Goal: Information Seeking & Learning: Check status

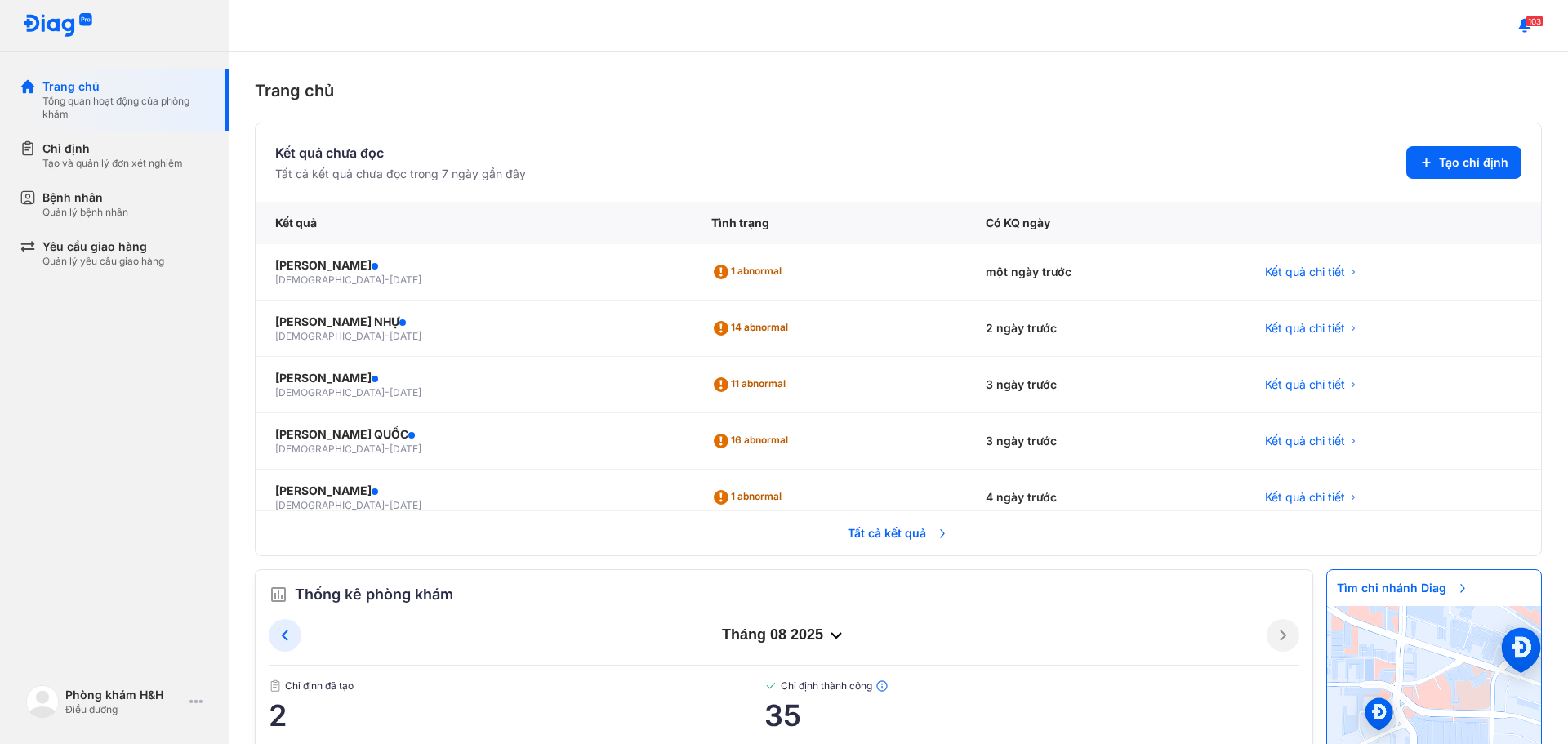
click at [925, 160] on section "Kết quả chưa đọc Tất cả kết quả chưa đọc trong 7 ngày gần đây Tạo chỉ định" at bounding box center [898, 162] width 1247 height 39
click at [969, 284] on div "một ngày trước" at bounding box center [1105, 273] width 279 height 57
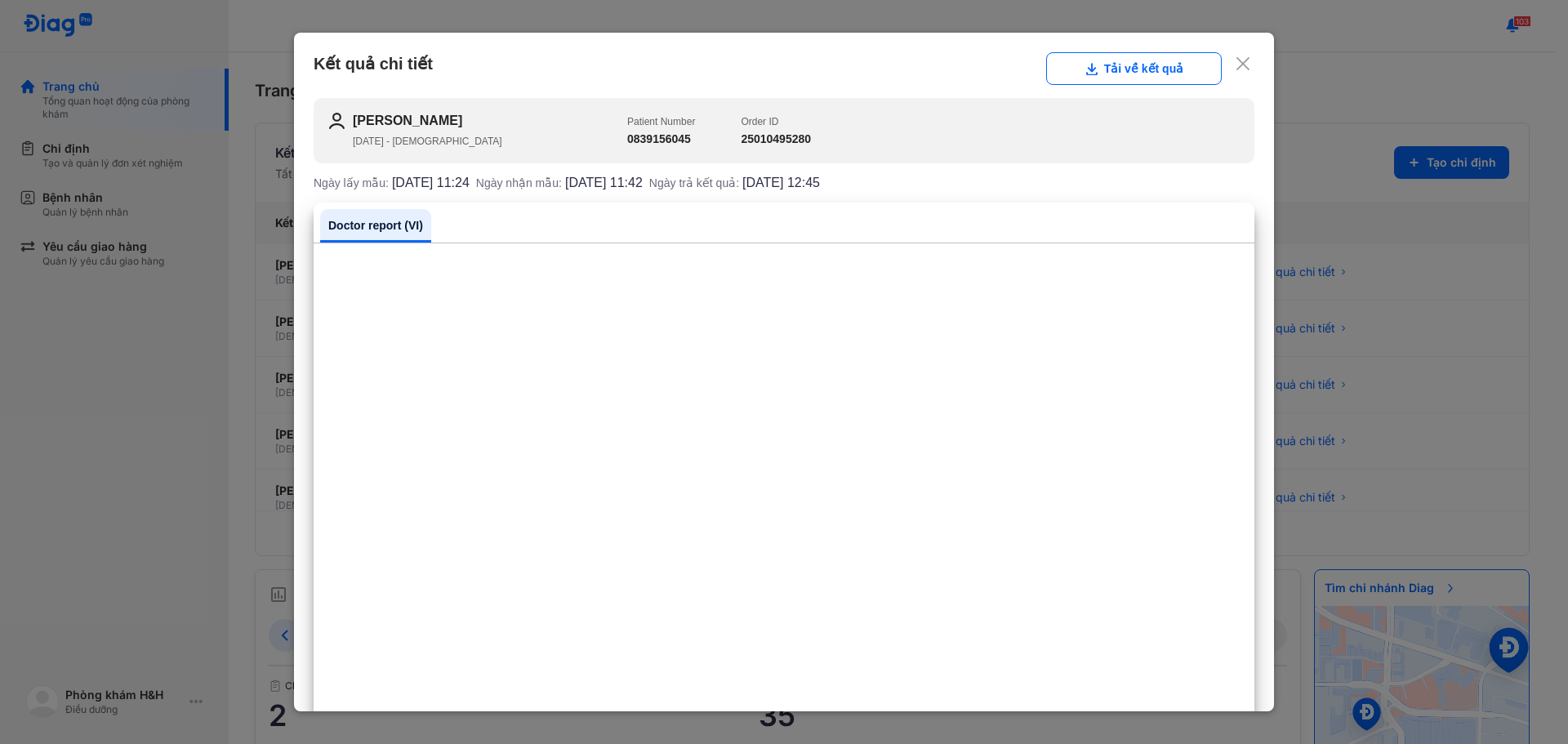
click at [1236, 63] on use at bounding box center [1243, 63] width 13 height 13
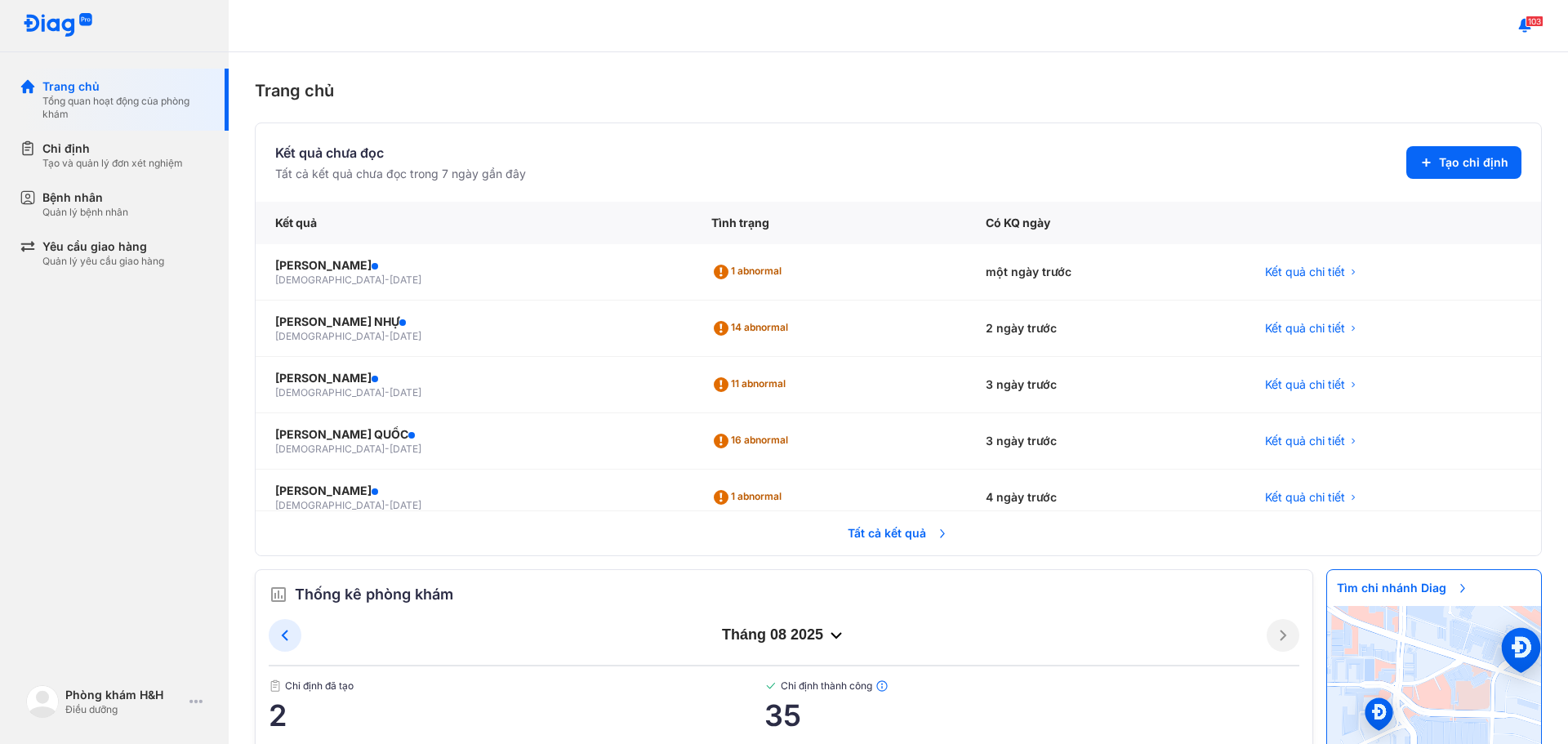
click at [888, 529] on span "Tất cả kết quả" at bounding box center [898, 533] width 121 height 36
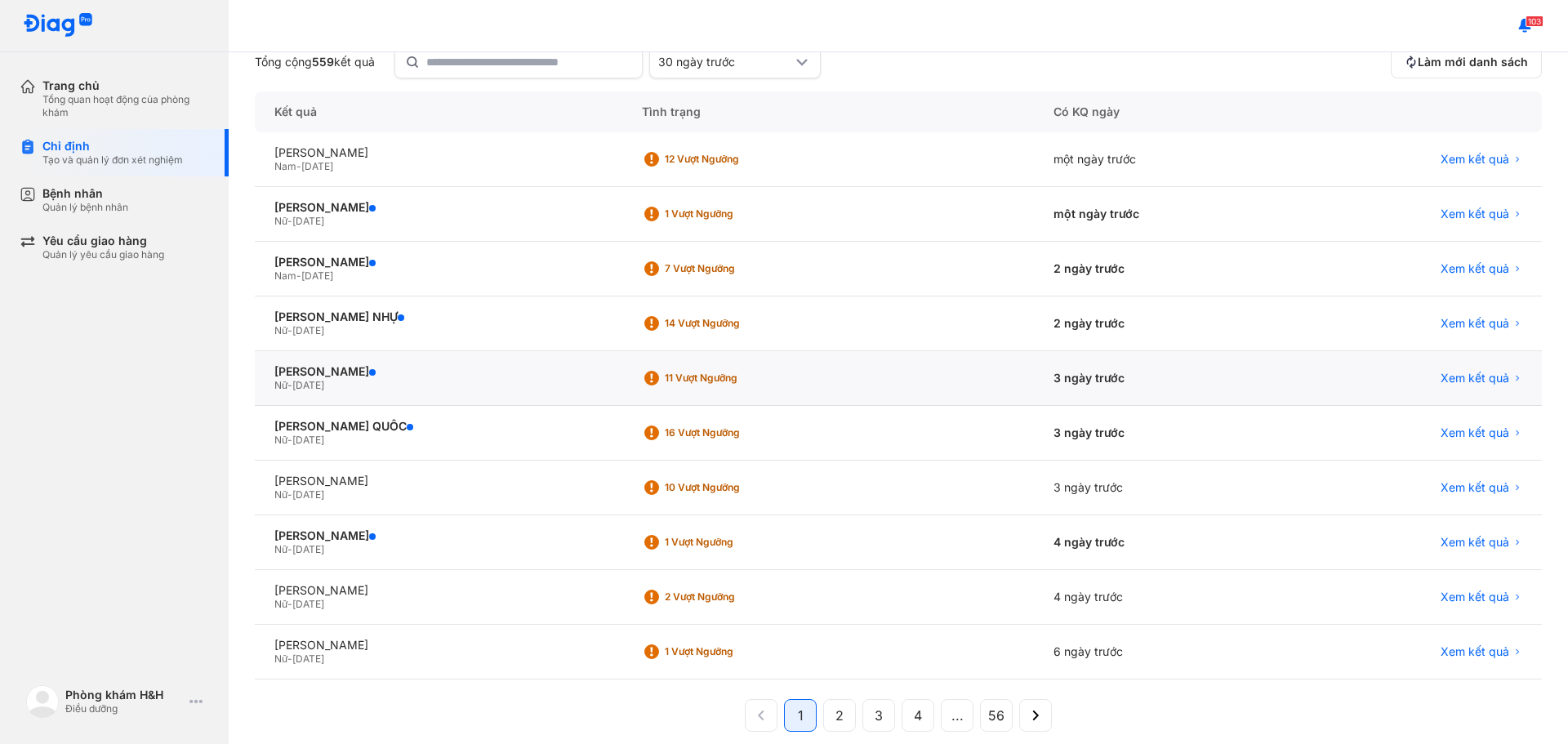
scroll to position [162, 0]
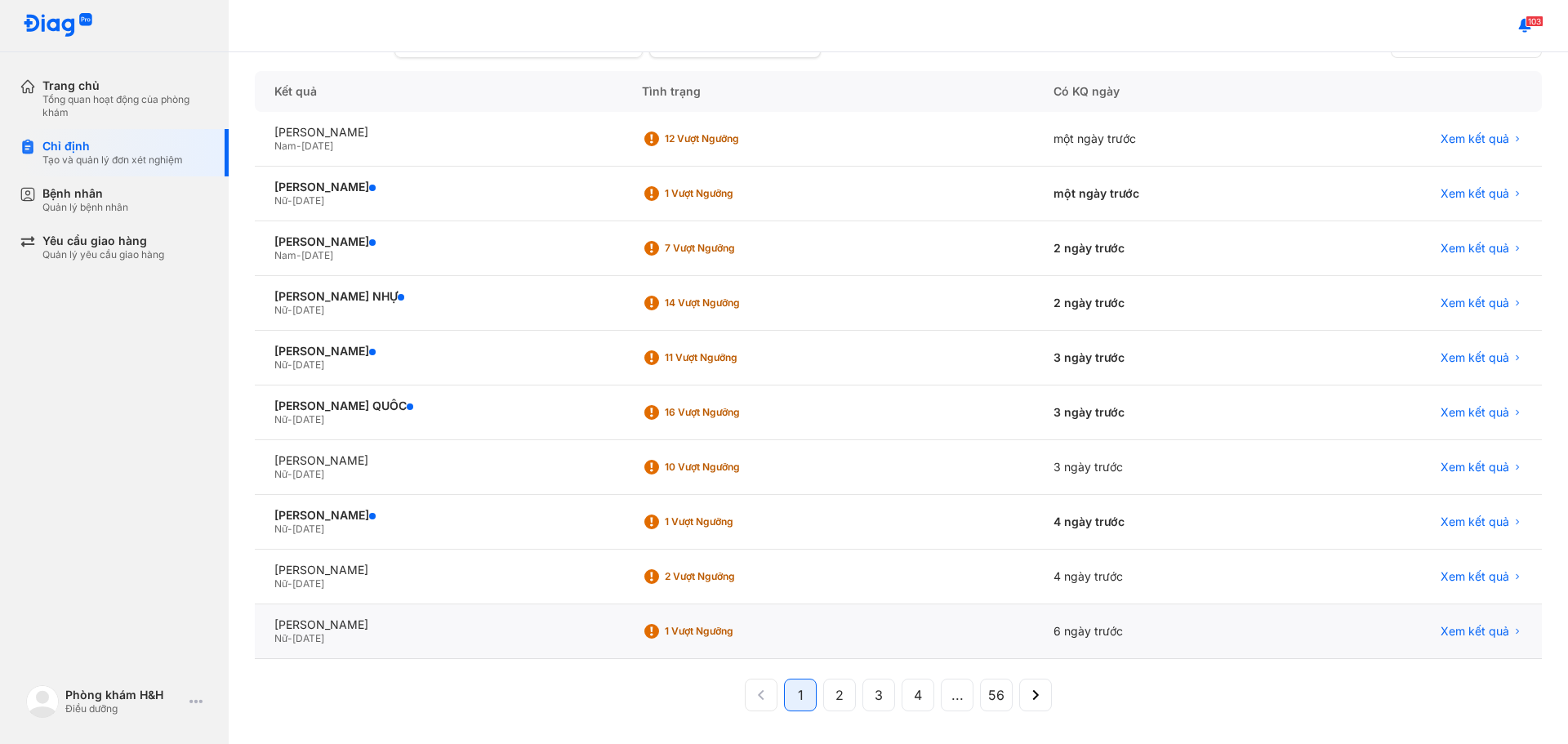
click at [1046, 621] on div "6 ngày trước" at bounding box center [1163, 632] width 258 height 55
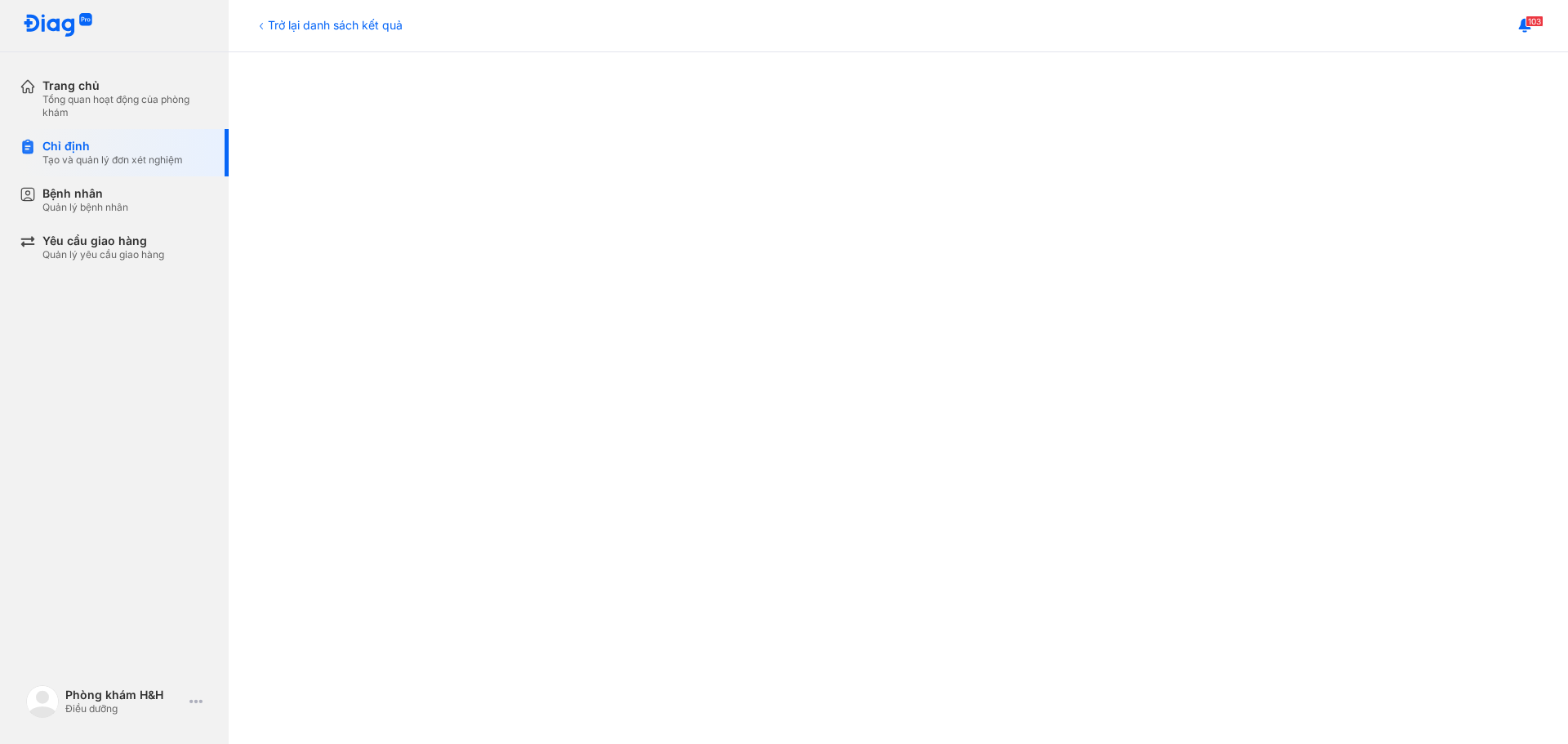
scroll to position [239, 0]
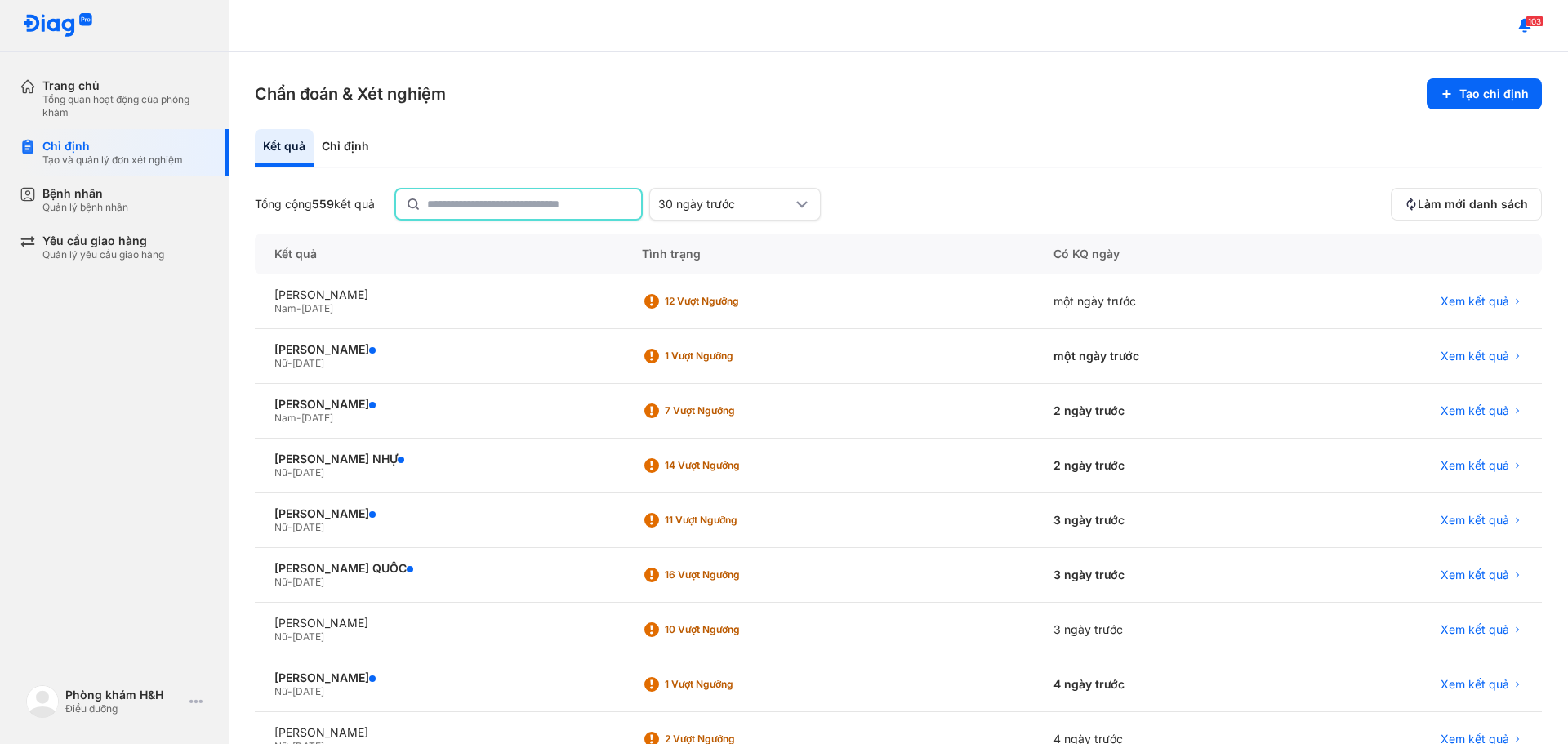
click at [592, 206] on input "text" at bounding box center [528, 204] width 204 height 29
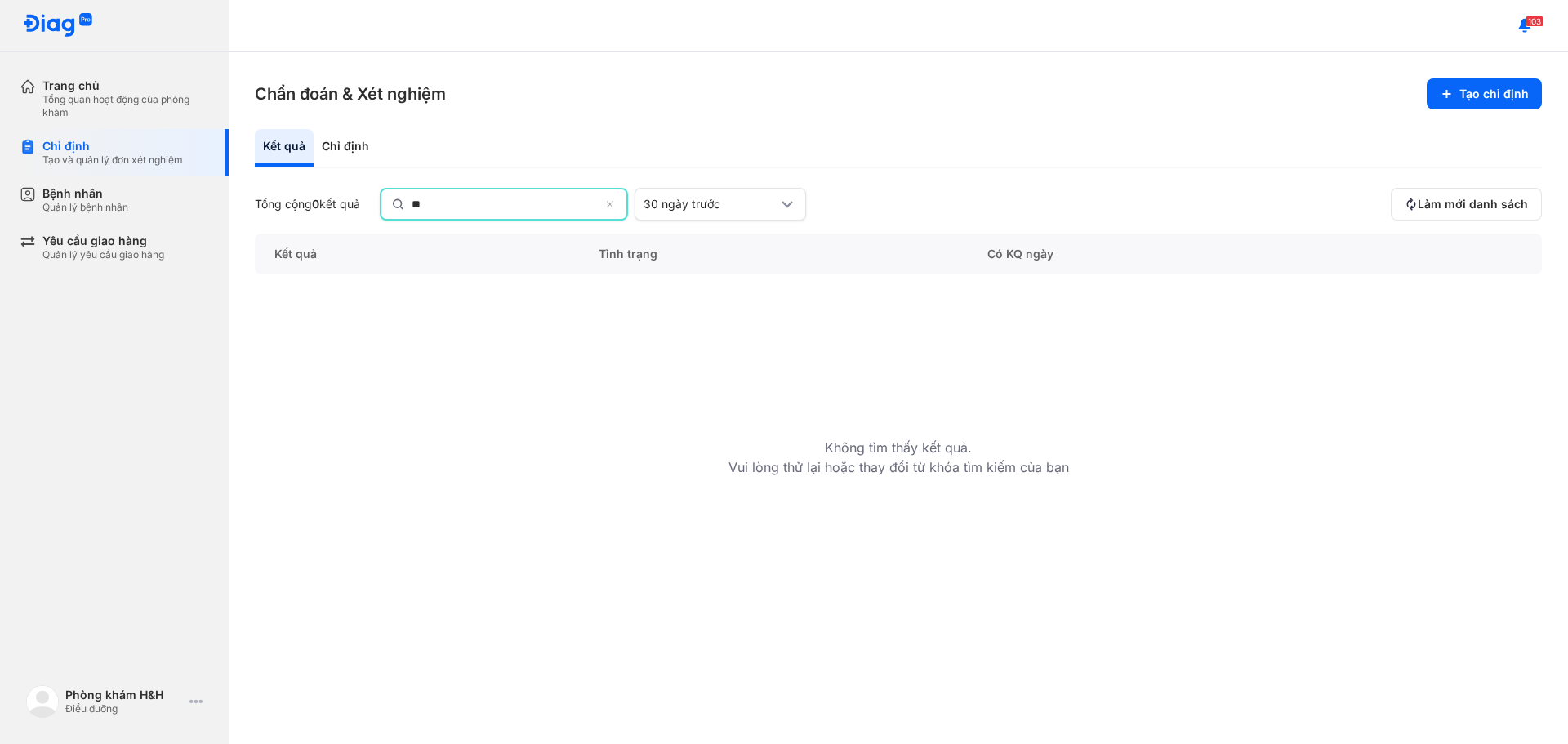
type input "*"
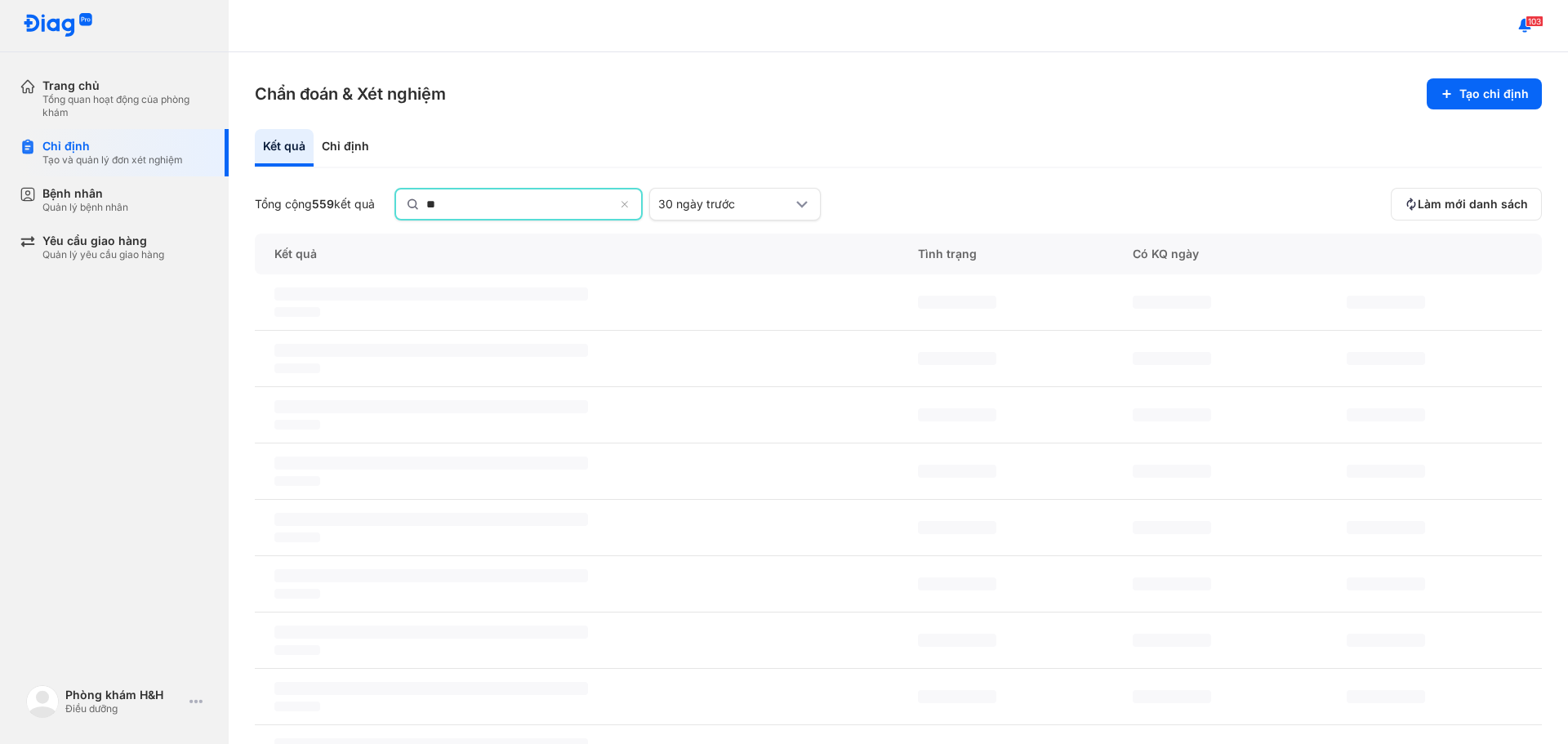
type input "*"
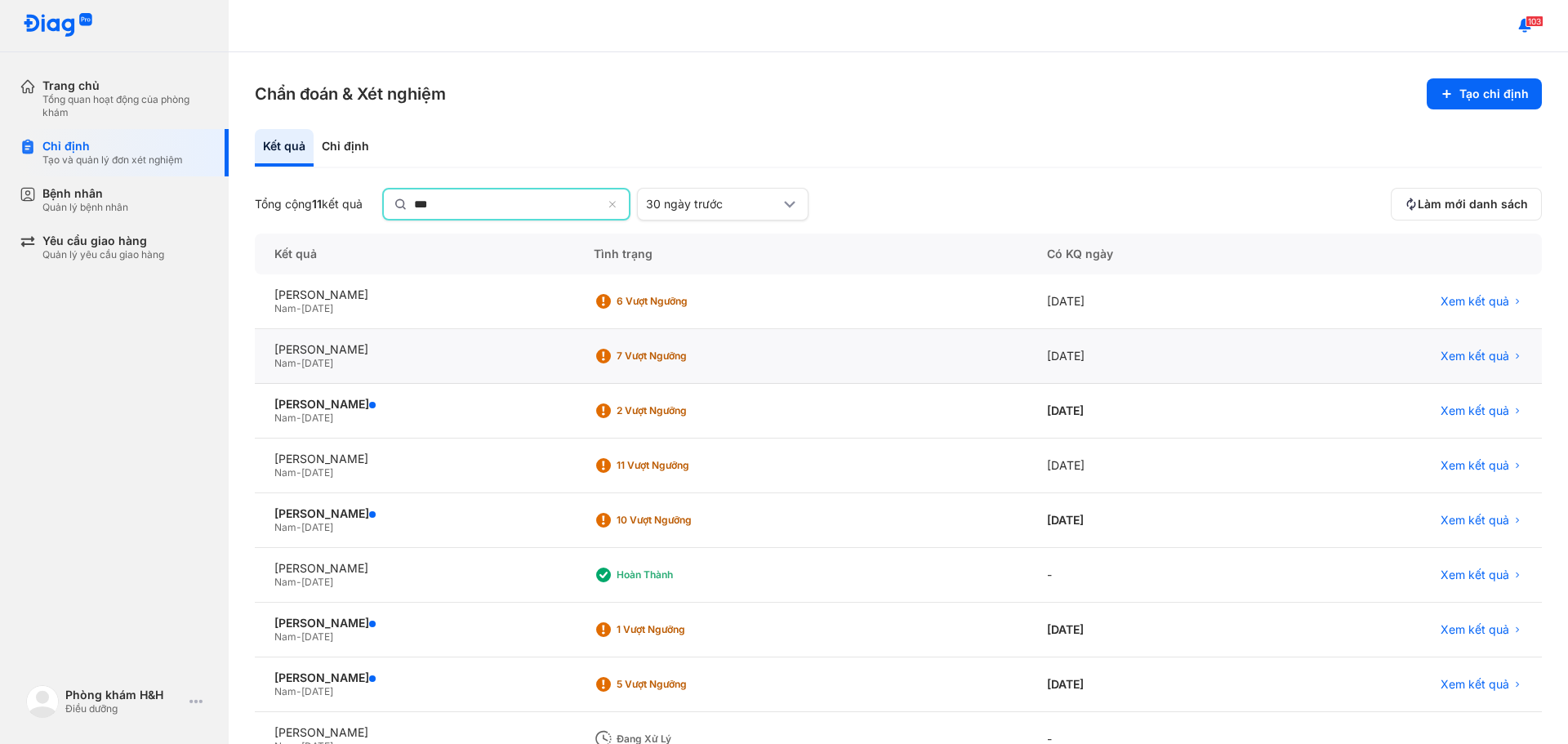
type input "***"
click at [1074, 350] on div "[DATE]" at bounding box center [1147, 356] width 239 height 55
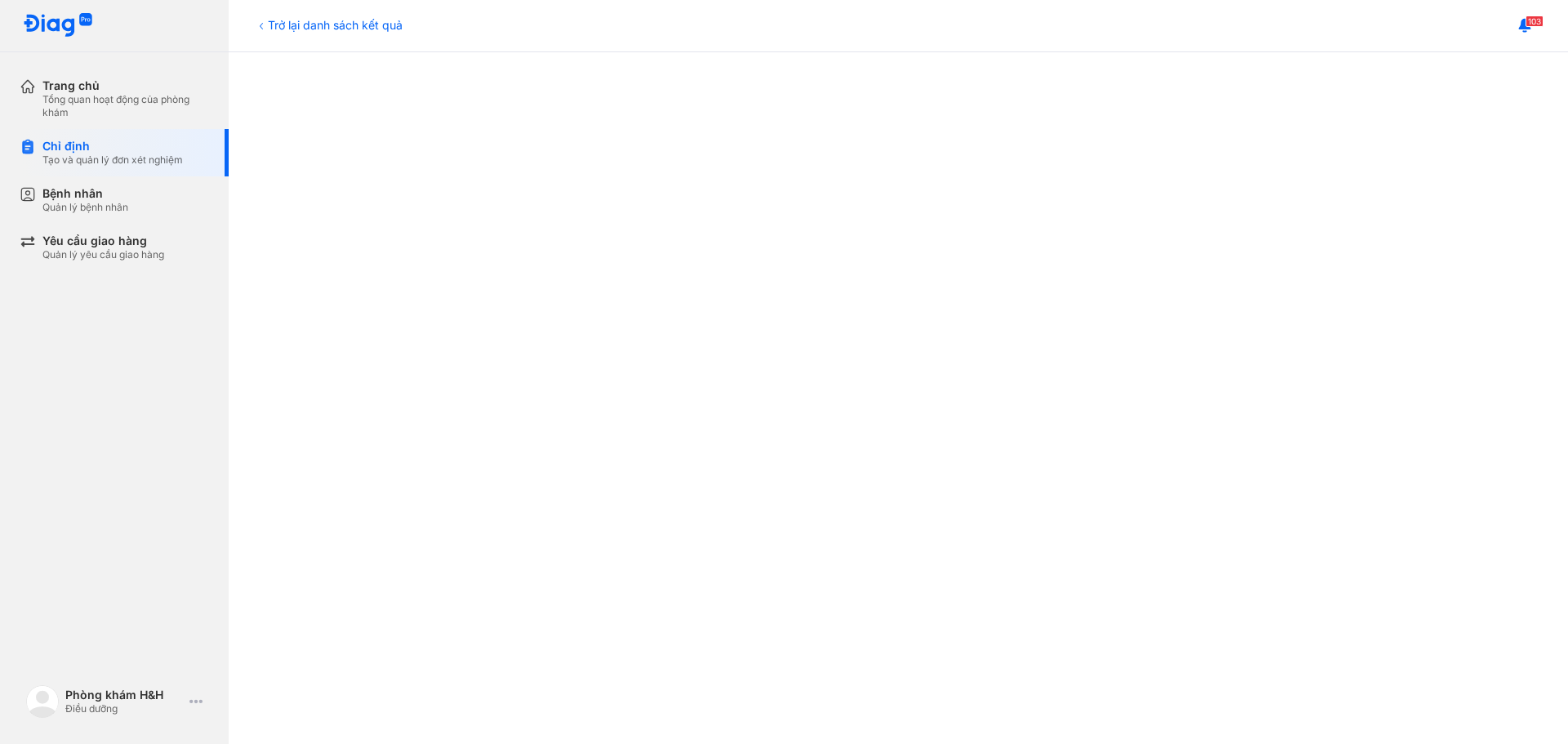
scroll to position [607, 0]
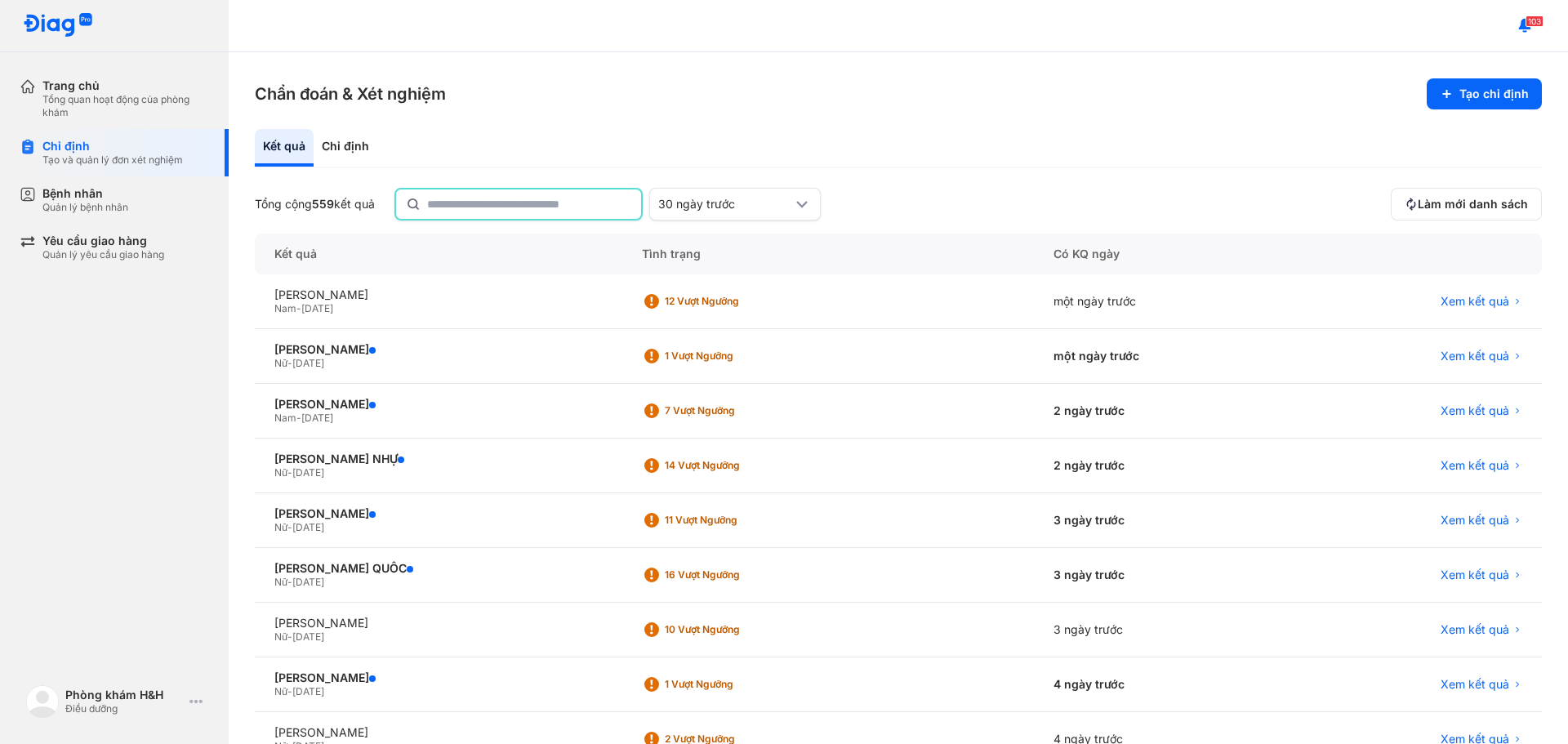
click at [585, 199] on input "text" at bounding box center [528, 204] width 204 height 29
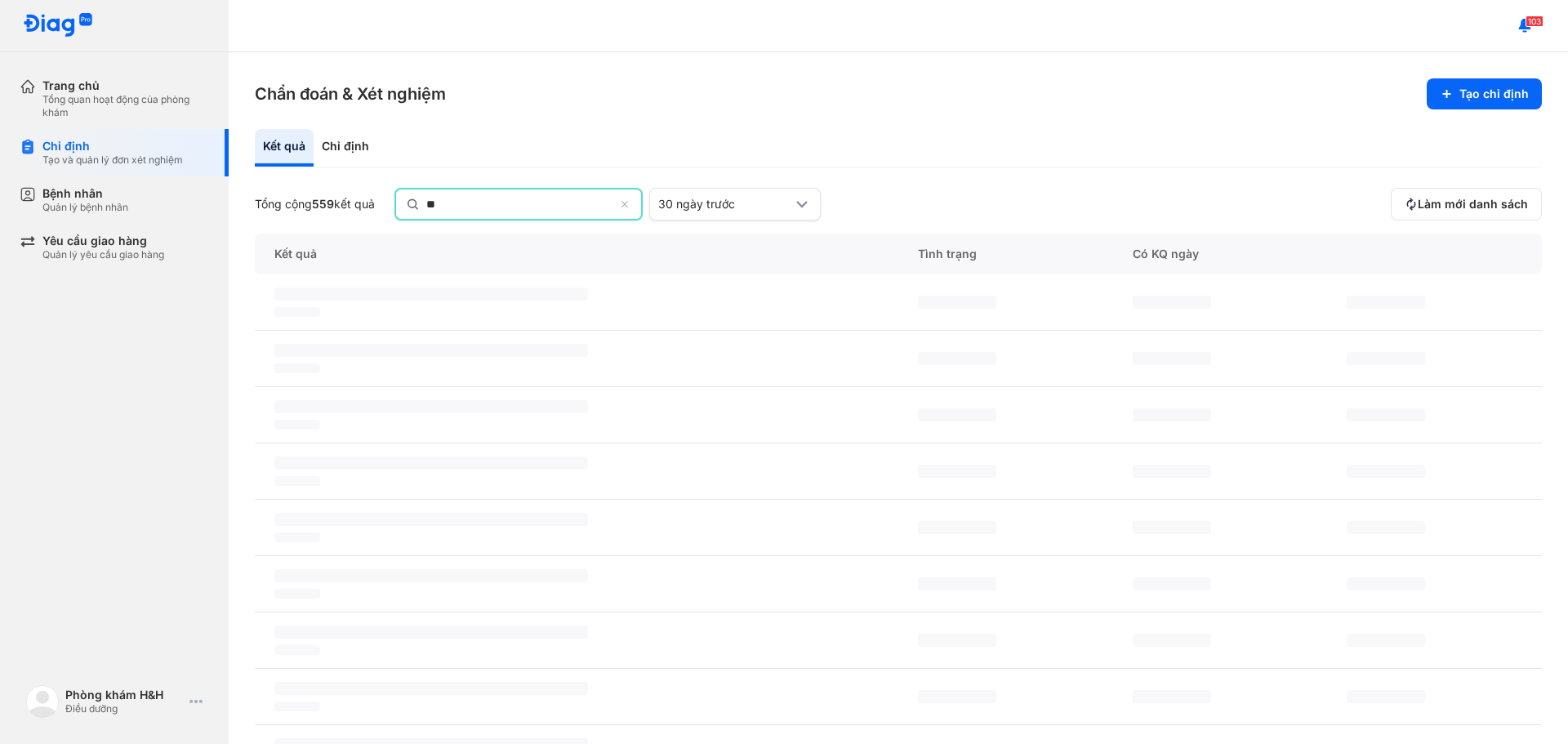
type input "*"
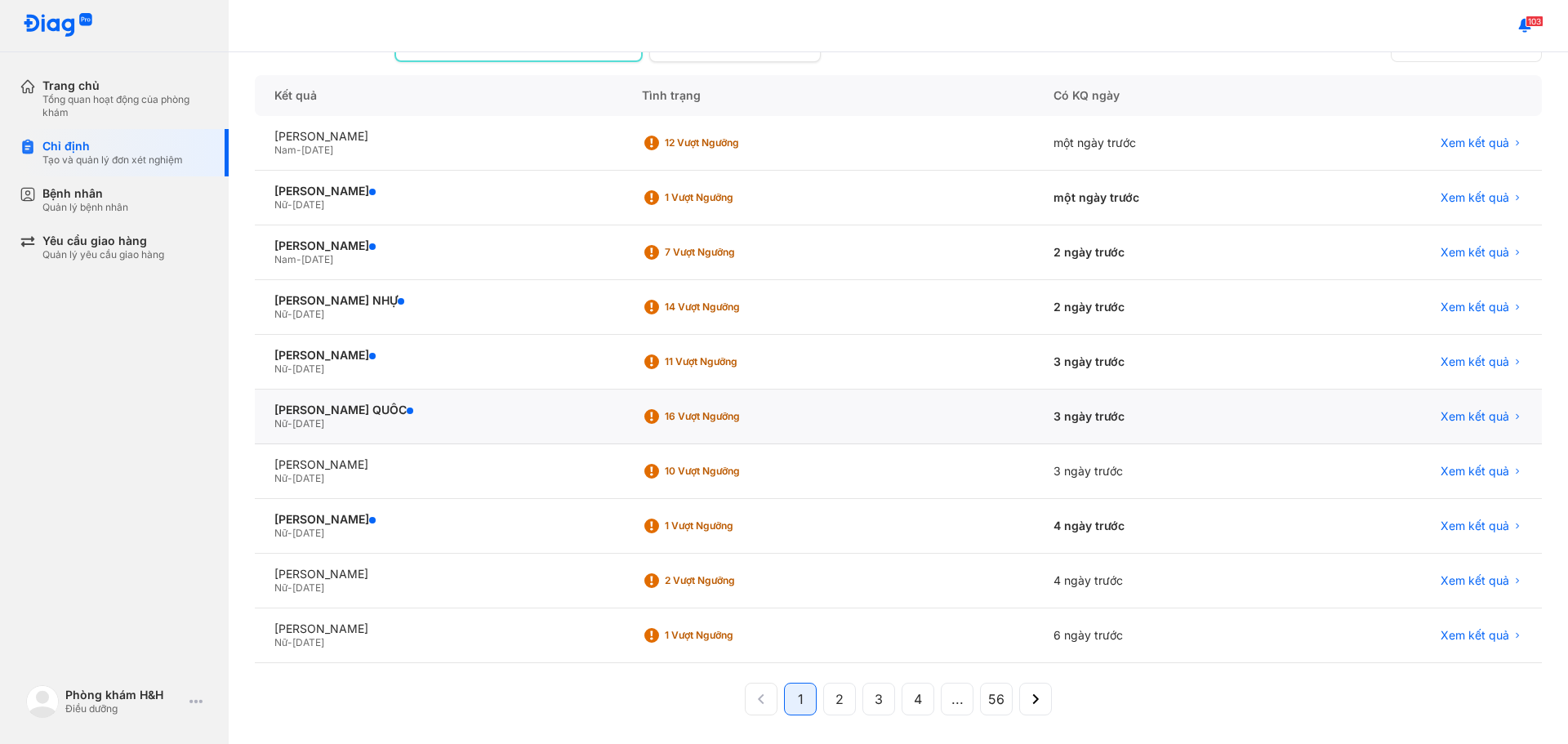
scroll to position [162, 0]
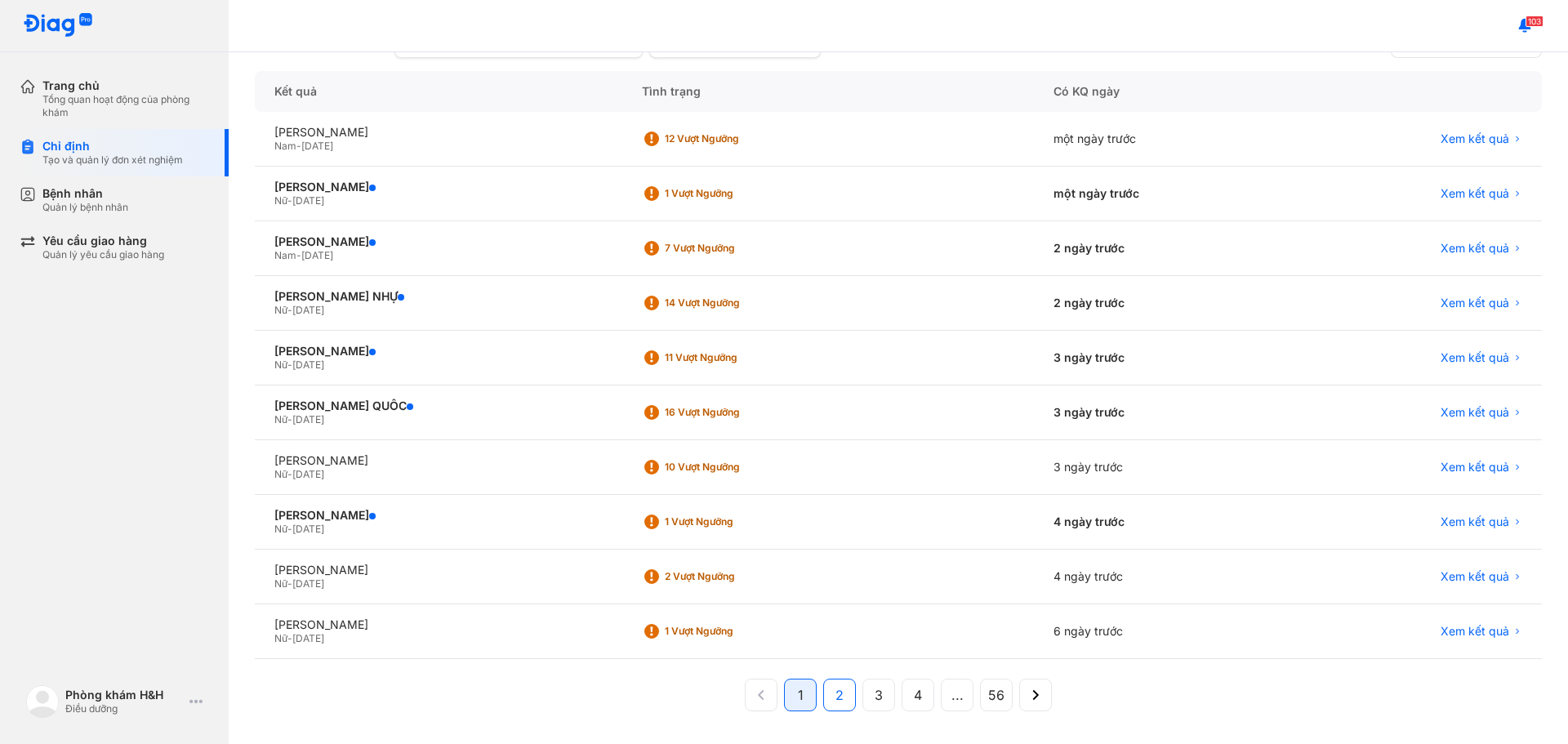
click at [840, 690] on button "2" at bounding box center [840, 695] width 33 height 33
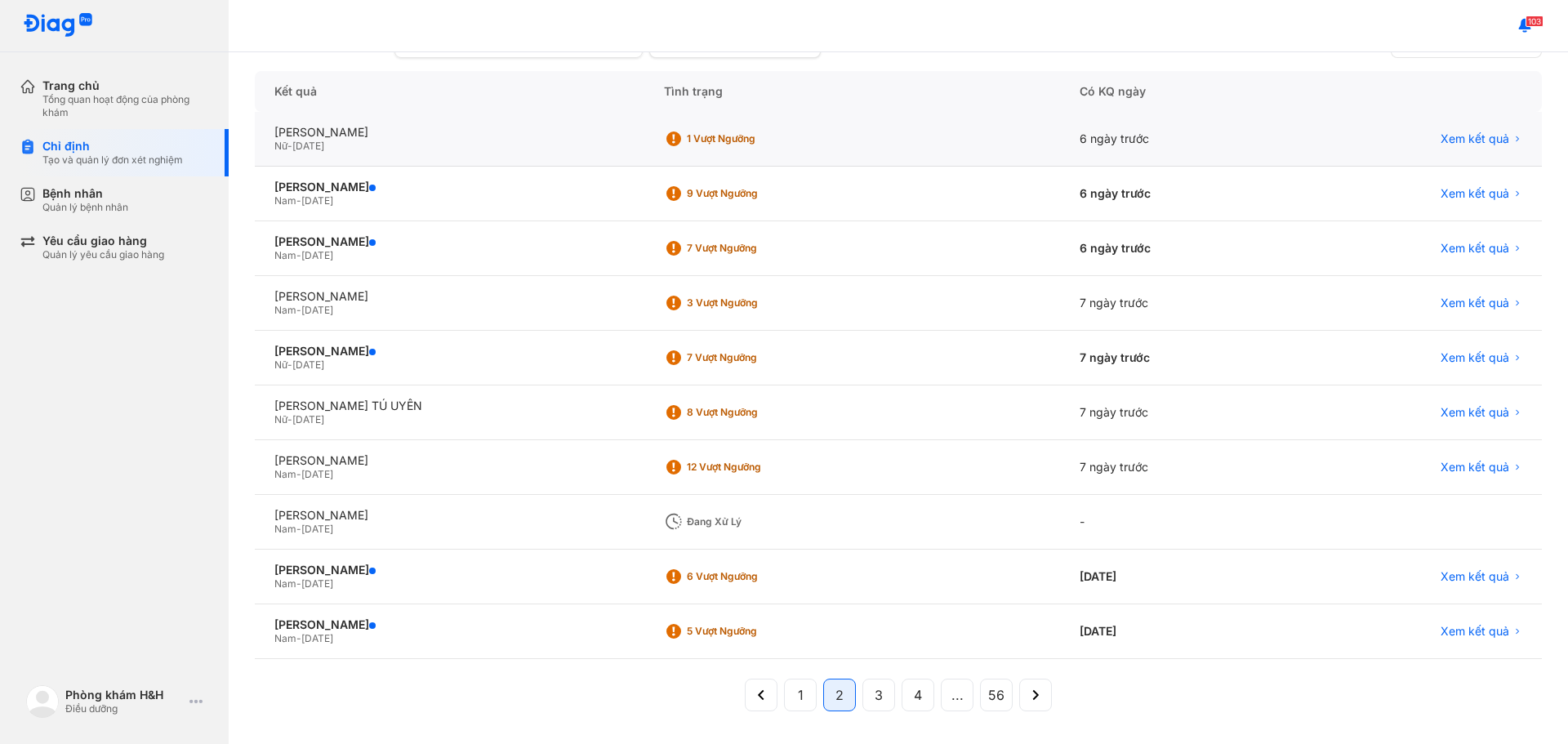
click at [905, 132] on div "1 Vượt ngưỡng" at bounding box center [853, 139] width 416 height 55
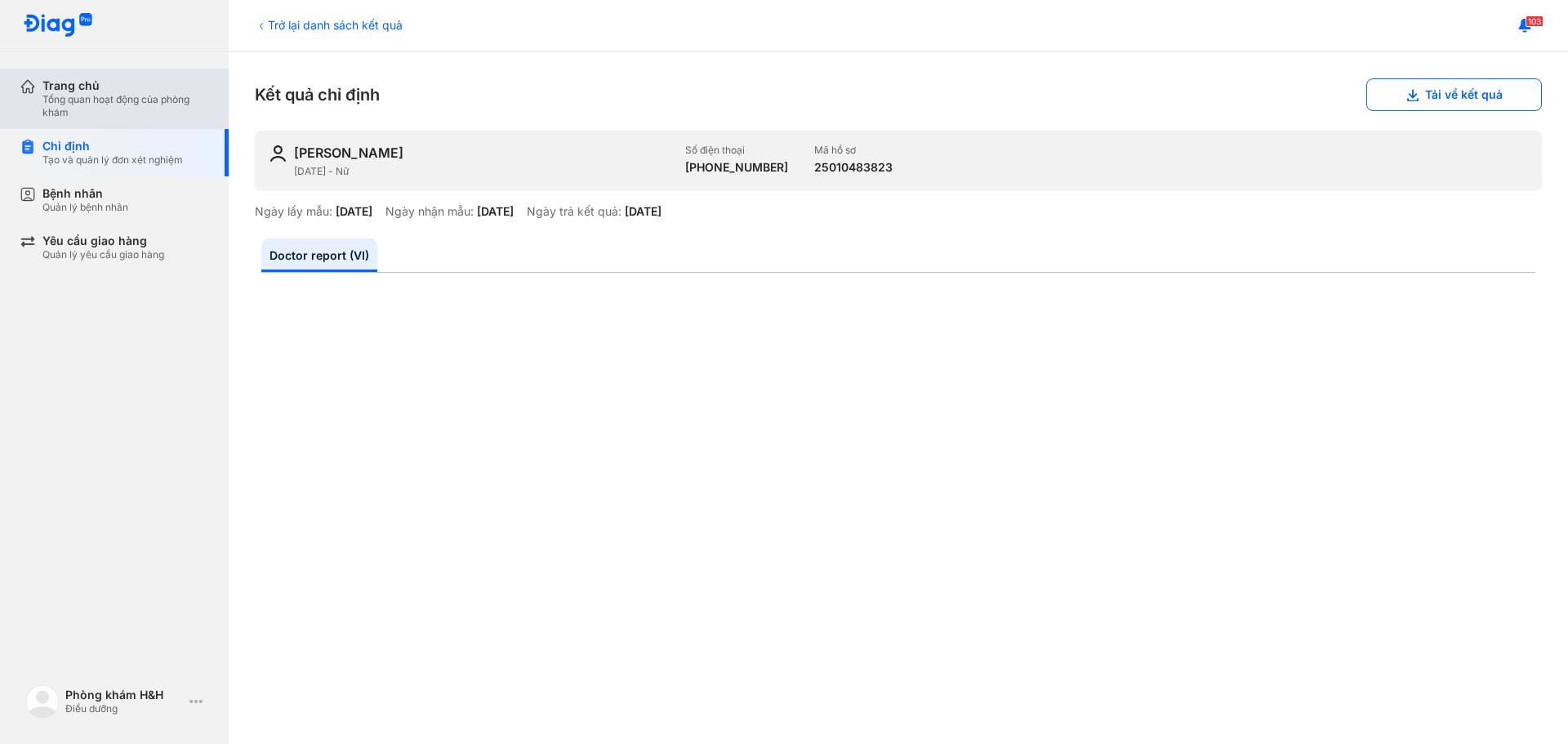
click at [125, 109] on div "Tổng quan hoạt động của phòng khám" at bounding box center [125, 106] width 167 height 27
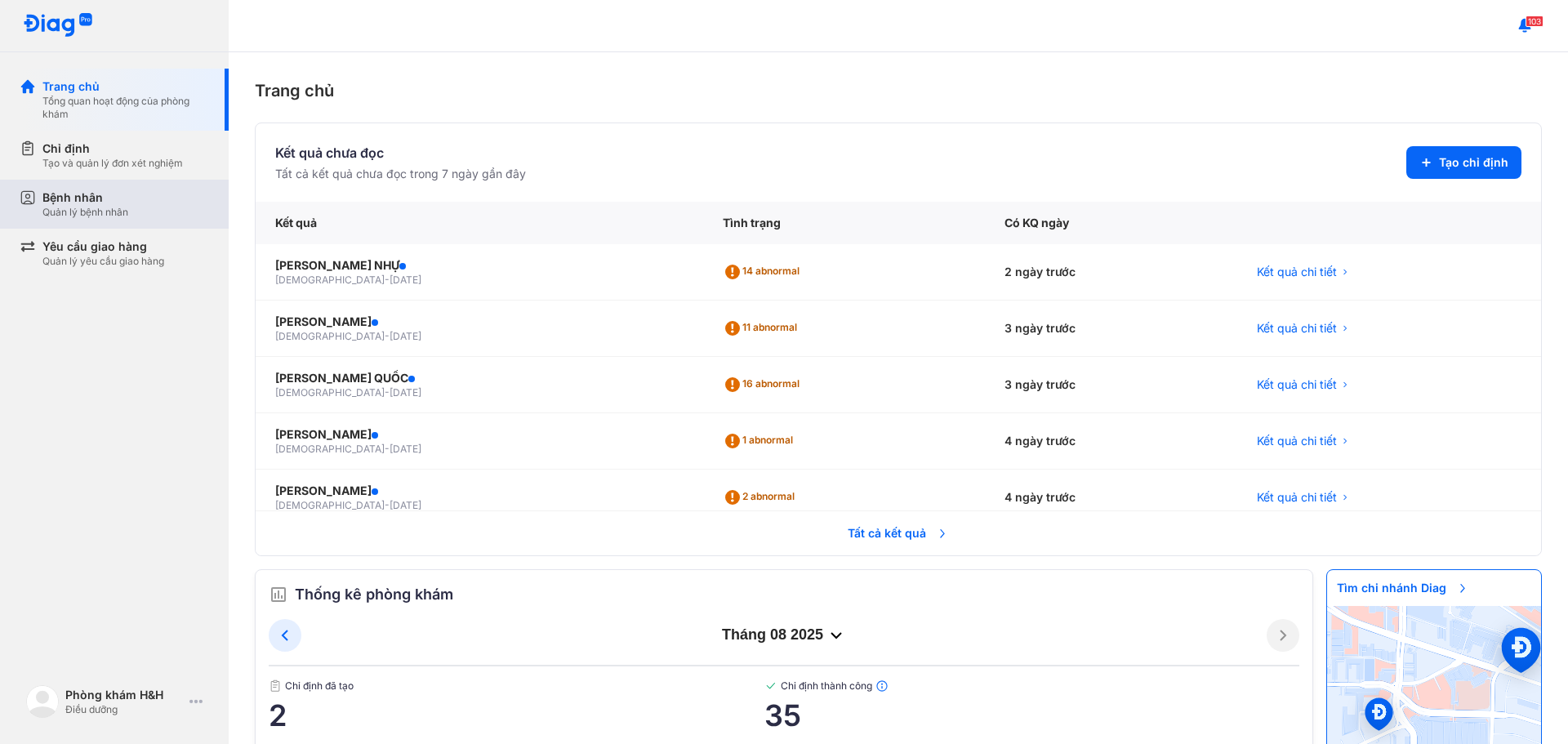
click at [146, 215] on div "Bệnh nhân Quản lý bệnh nhân" at bounding box center [125, 204] width 167 height 29
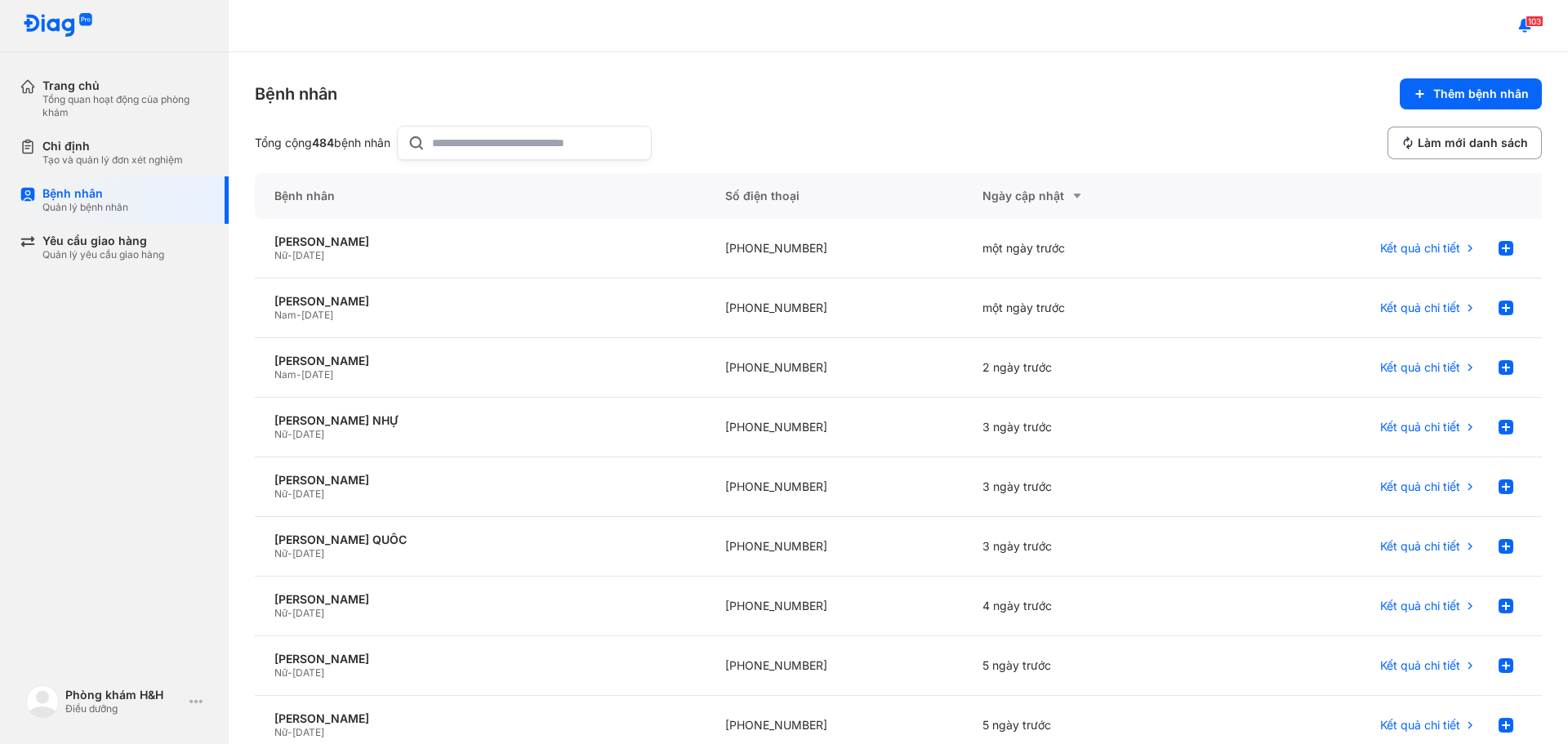
click at [470, 137] on input "text" at bounding box center [537, 143] width 209 height 33
click at [559, 139] on input "***" at bounding box center [529, 143] width 209 height 33
type input "*"
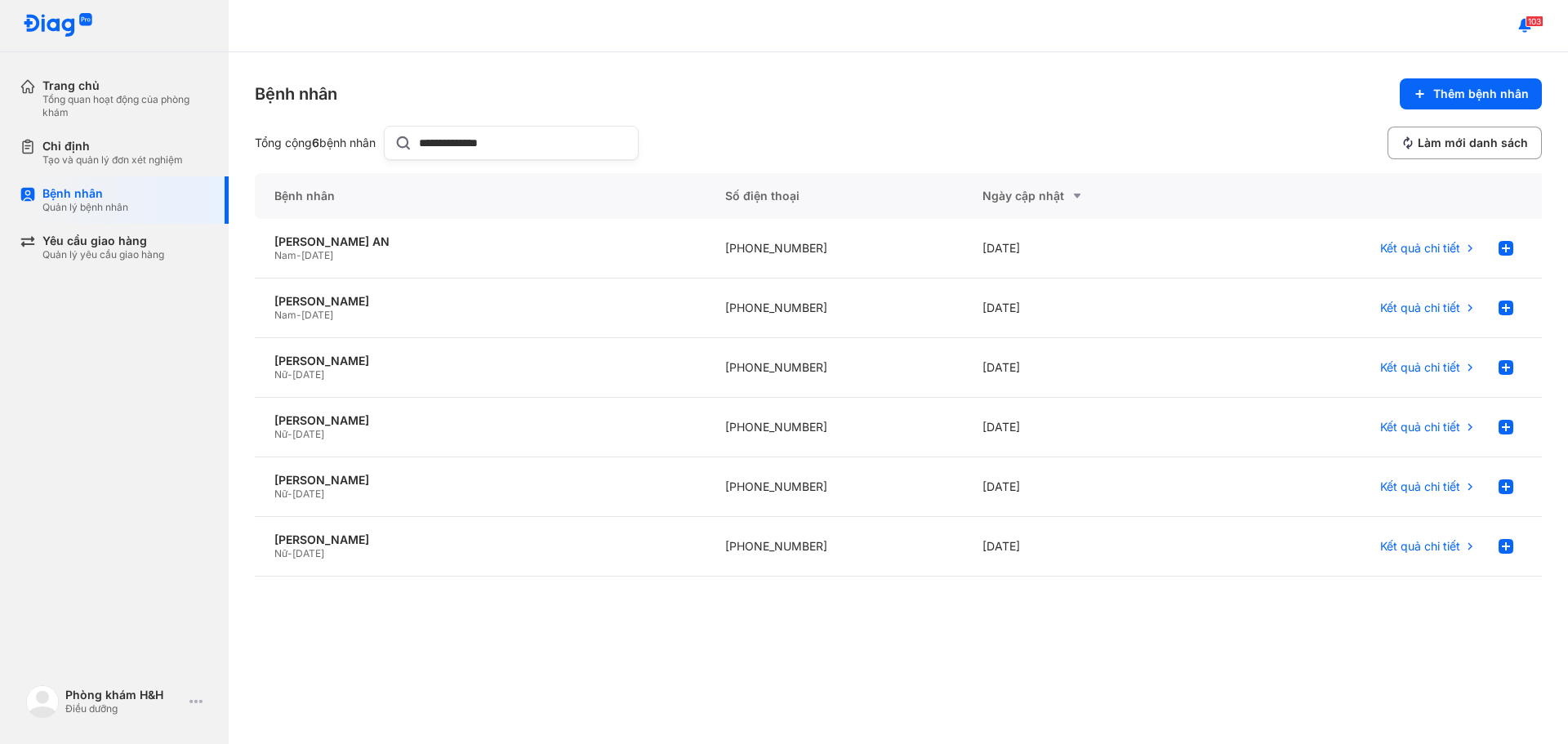
click at [602, 145] on input "**********" at bounding box center [523, 143] width 209 height 33
type input "*"
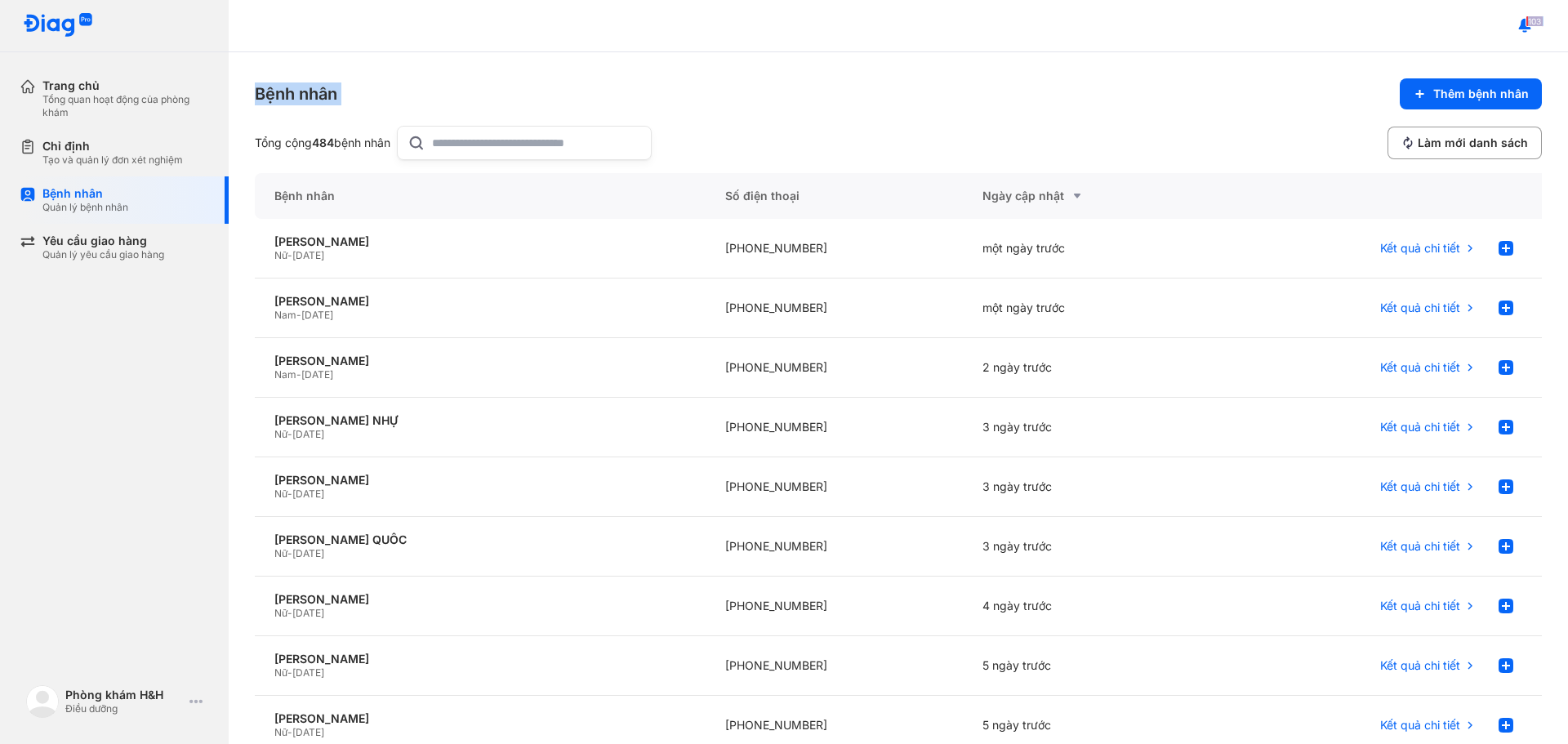
drag, startPoint x: 928, startPoint y: 65, endPoint x: 555, endPoint y: -31, distance: 385.2
click at [555, 0] on html "Trang chủ Tổng quan hoạt động của phòng khám Chỉ định Tạo và quản lý đơn xét ng…" at bounding box center [784, 372] width 1568 height 744
click at [589, 3] on div "103" at bounding box center [898, 26] width 1339 height 52
